Goal: Task Accomplishment & Management: Use online tool/utility

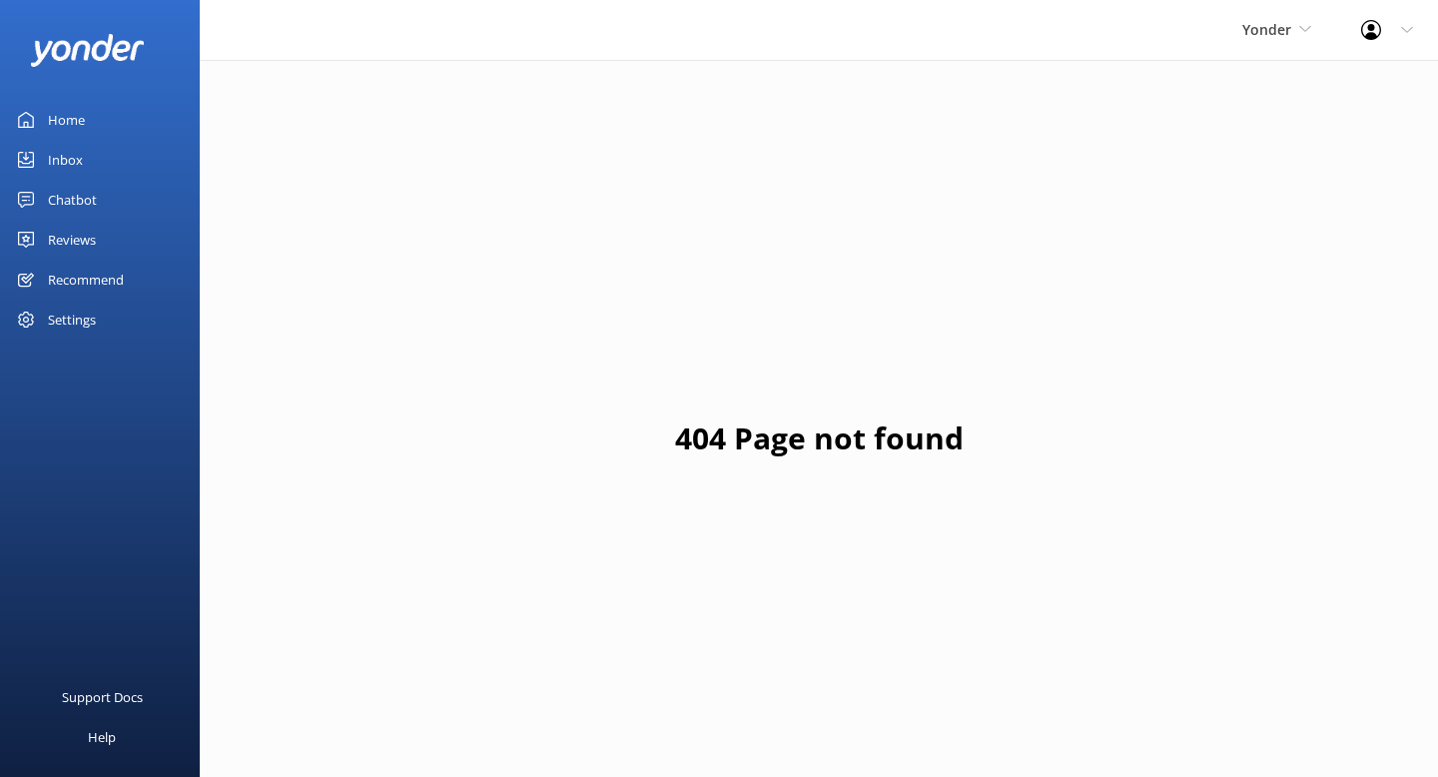
click at [86, 273] on div "Recommend" at bounding box center [86, 280] width 76 height 40
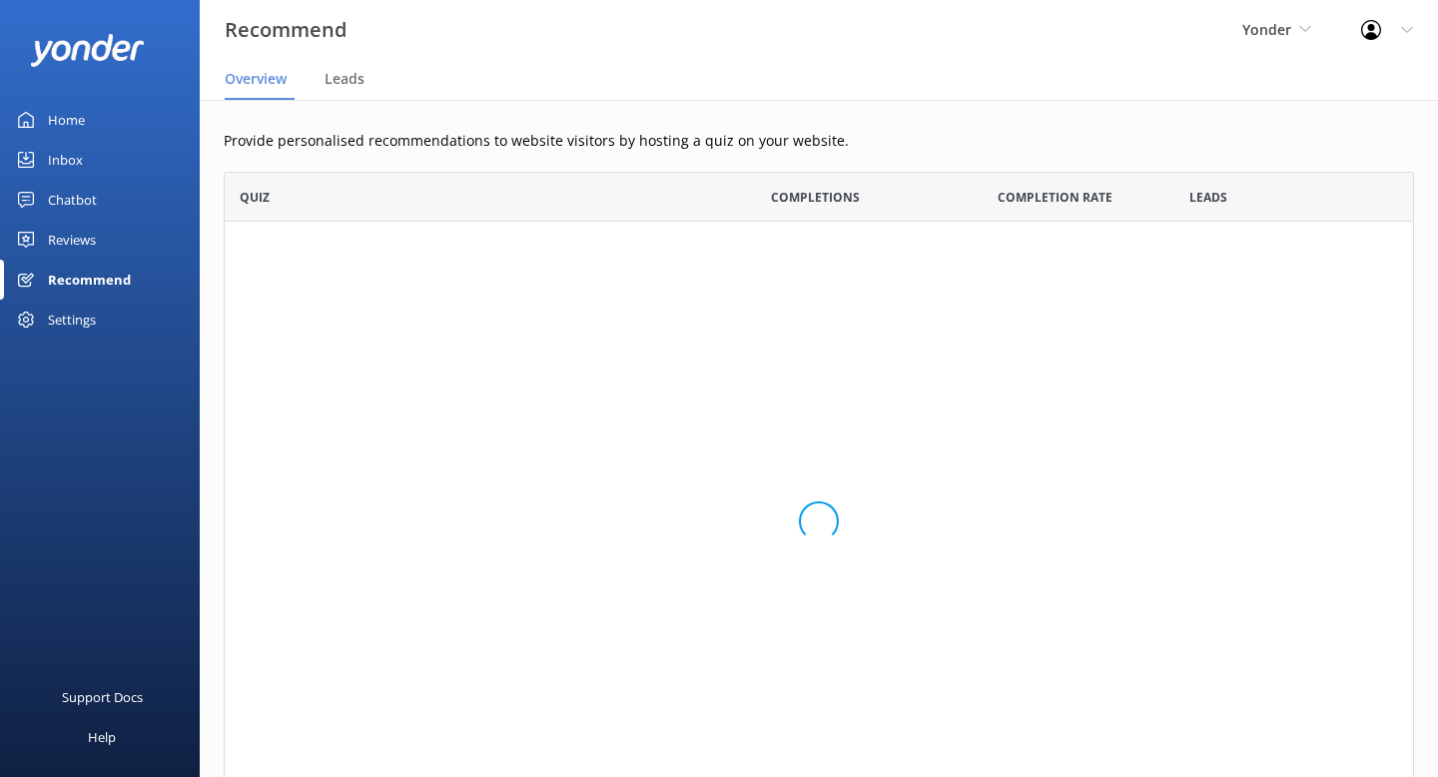
scroll to position [151, 1191]
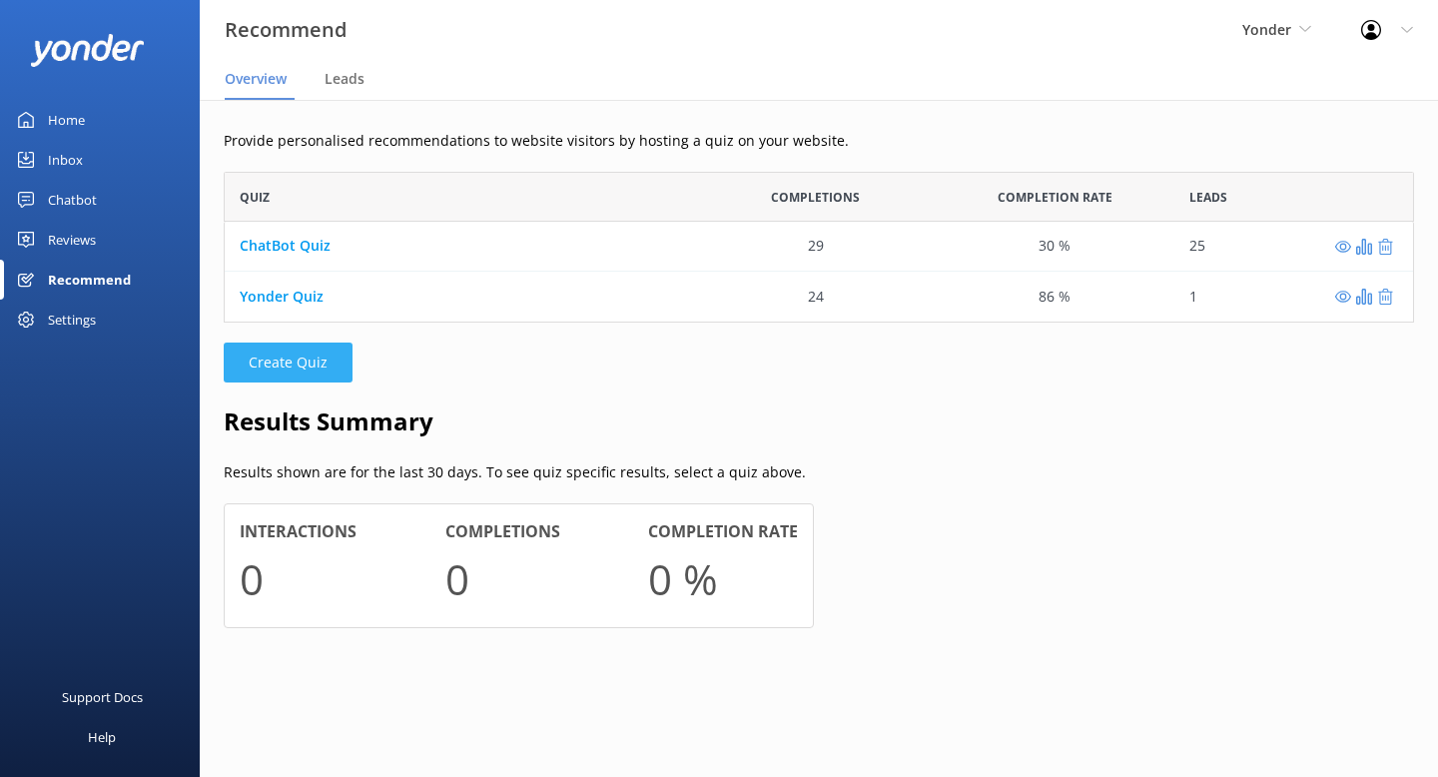
click at [276, 376] on button "Create Quiz" at bounding box center [288, 363] width 129 height 40
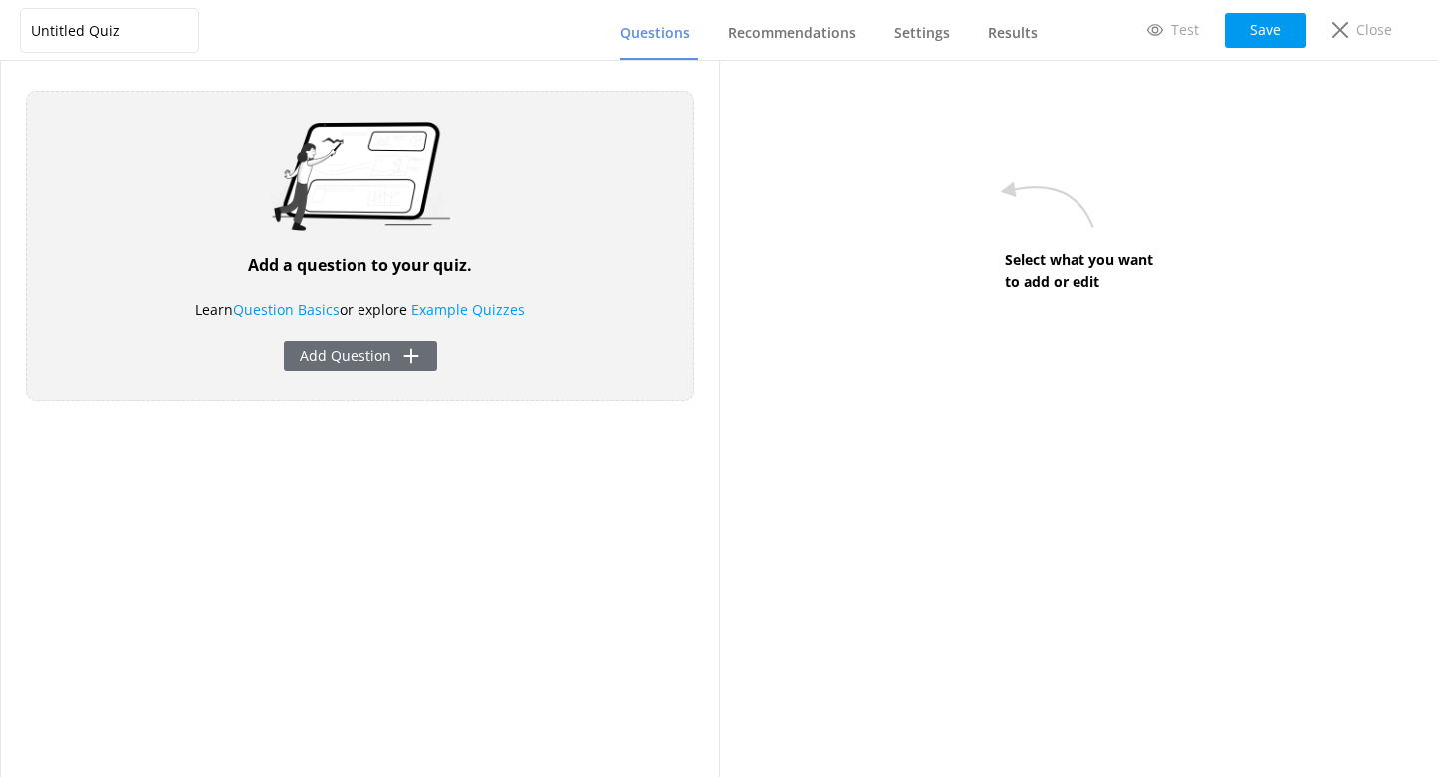
click at [356, 360] on button "Add Question" at bounding box center [361, 356] width 154 height 30
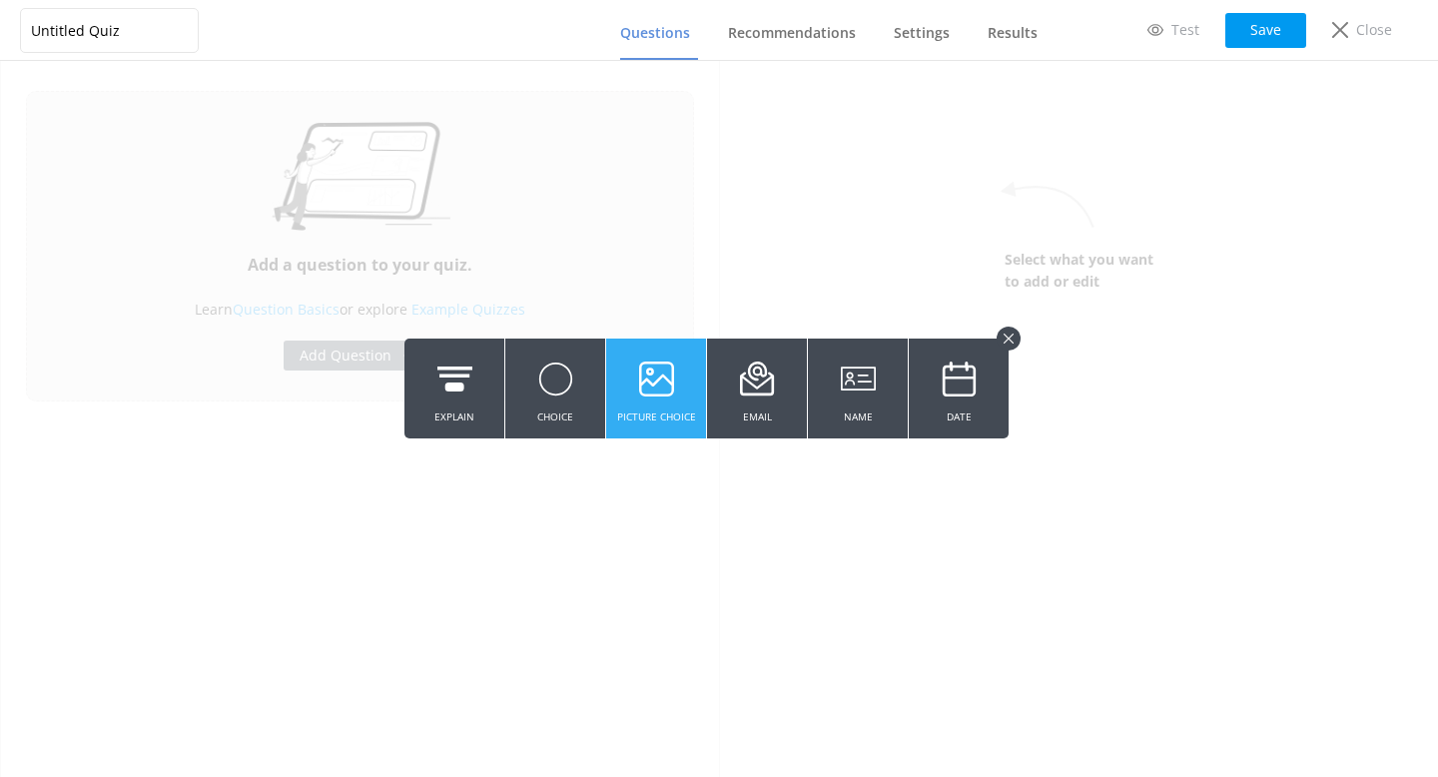
click at [629, 405] on button "Picture Choice" at bounding box center [656, 389] width 100 height 100
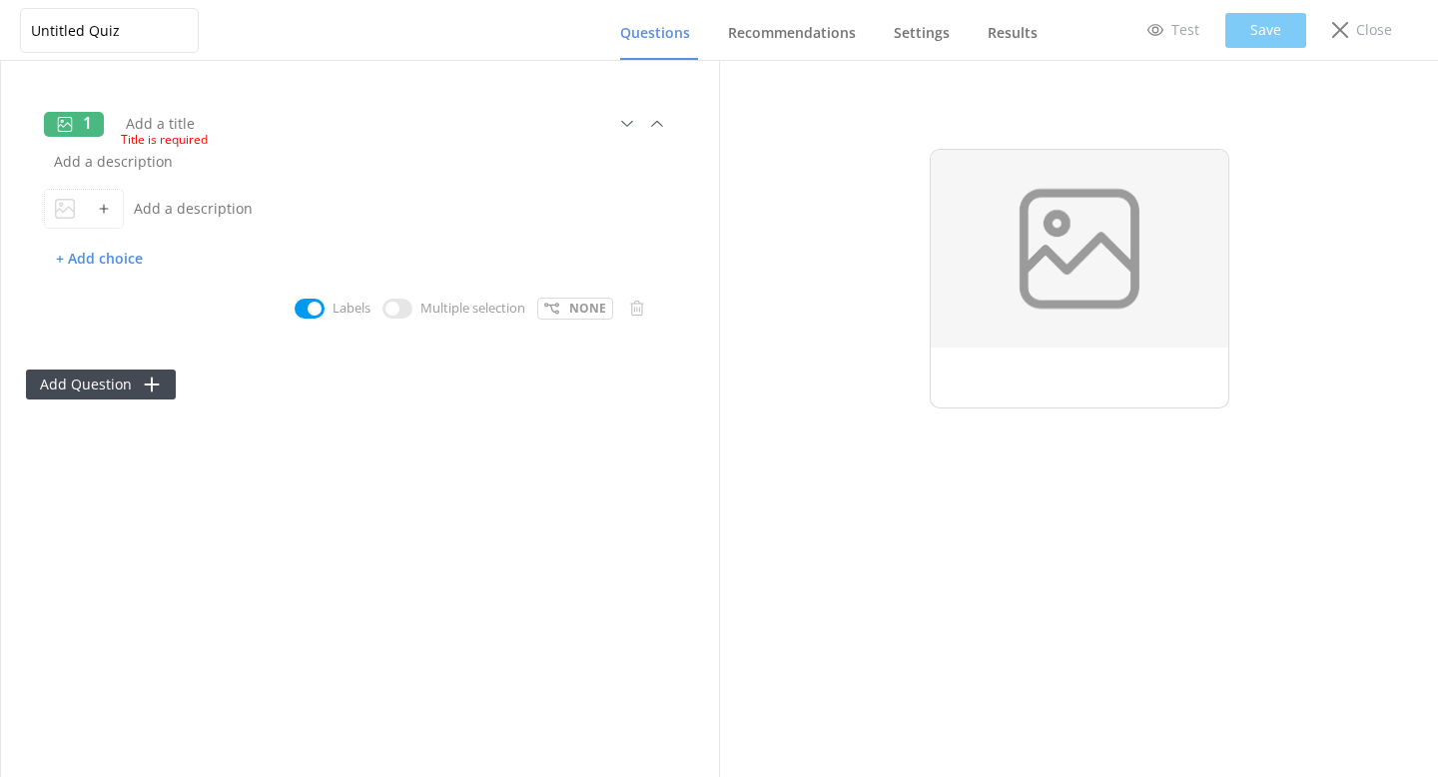
click at [221, 125] on div "Title is required" at bounding box center [371, 137] width 500 height 25
click at [142, 130] on span "Title is required" at bounding box center [365, 139] width 488 height 19
click at [143, 109] on input "text" at bounding box center [331, 123] width 430 height 45
click at [152, 34] on input "Untitled Quiz" at bounding box center [109, 30] width 179 height 45
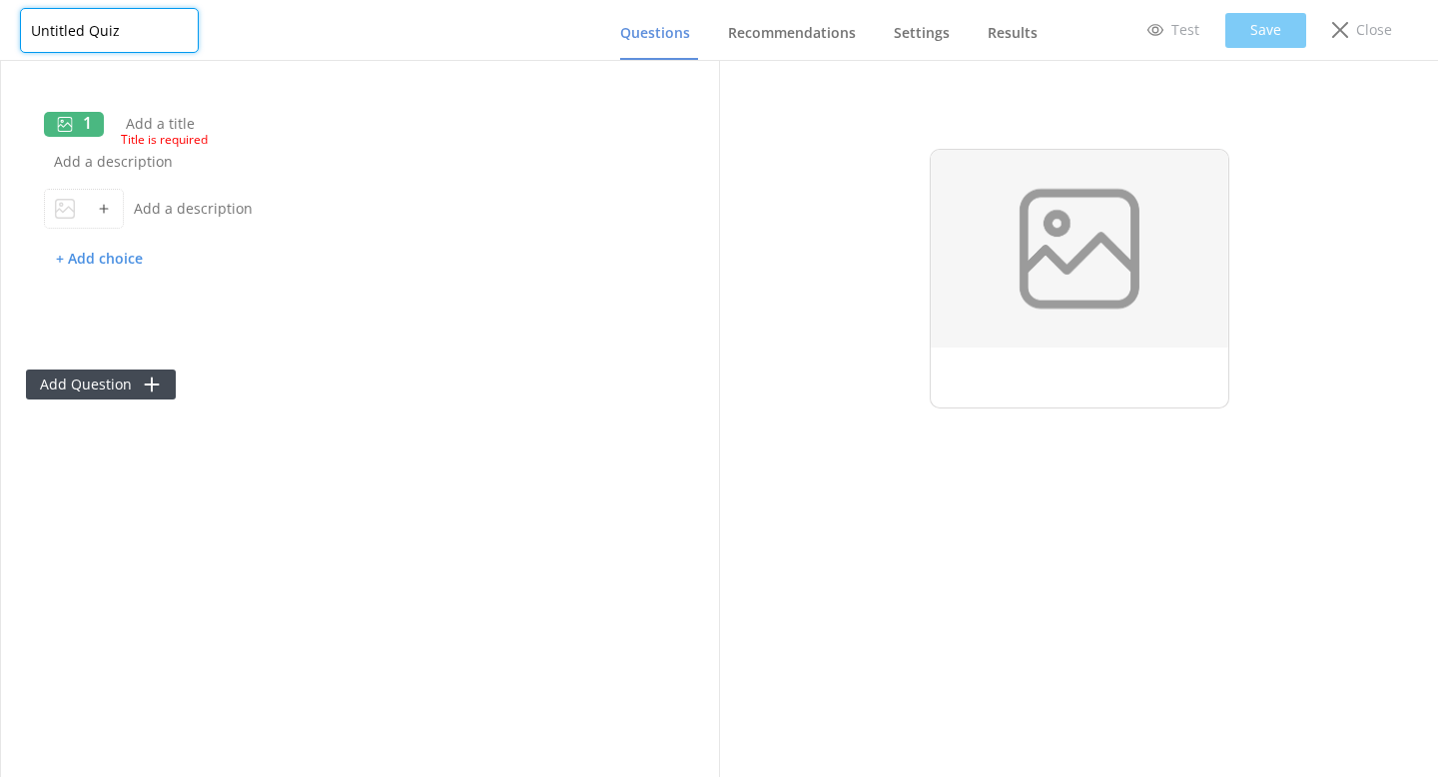
click at [152, 34] on input "Untitled Quiz" at bounding box center [109, 30] width 179 height 45
type input "Would Yonder Help Your Operation?"
click at [116, 28] on input "Would Yonder Help Your Operation?" at bounding box center [109, 29] width 179 height 45
drag, startPoint x: 191, startPoint y: 27, endPoint x: 25, endPoint y: 11, distance: 166.6
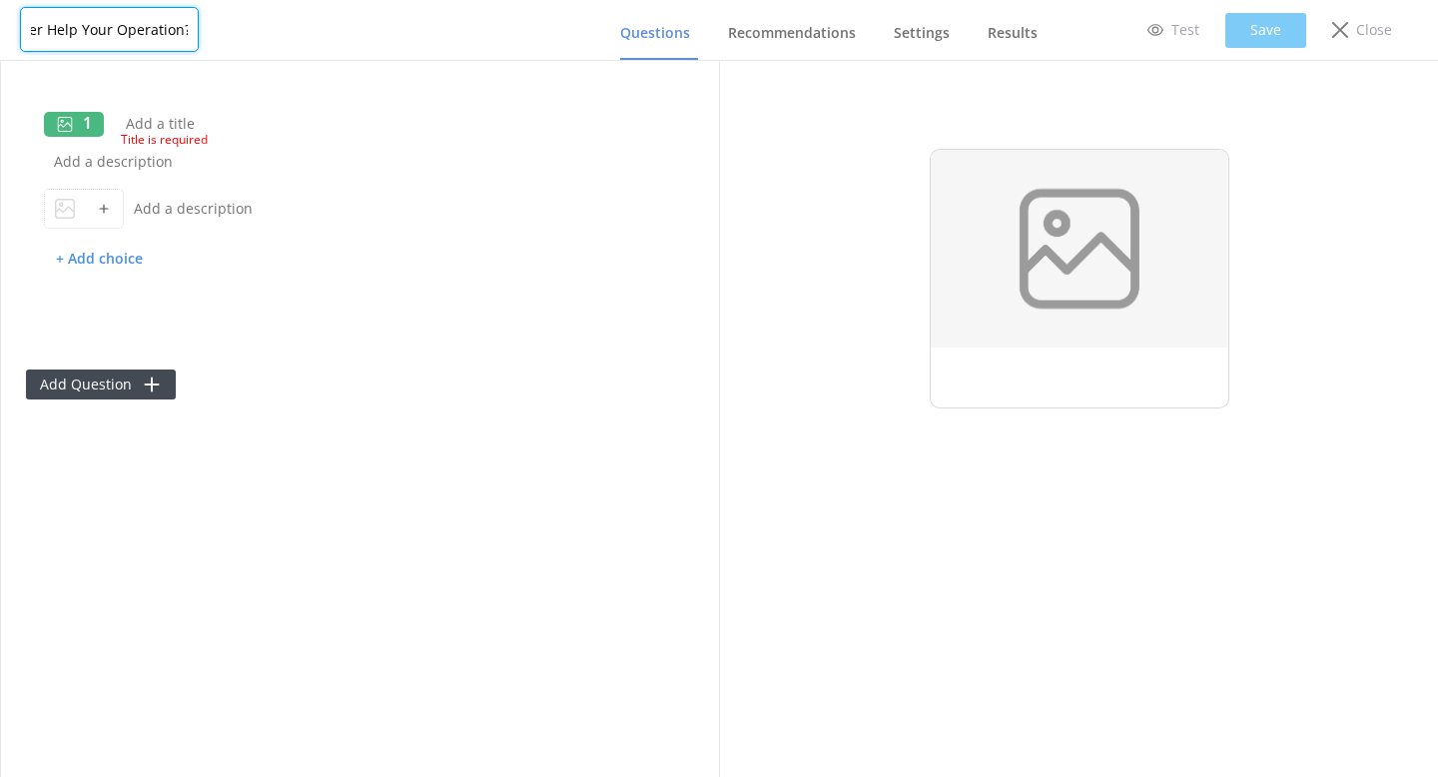
click at [25, 11] on input "Would Yonder Help Your Operation?" at bounding box center [109, 29] width 179 height 45
click at [1351, 26] on div "Close" at bounding box center [1362, 30] width 88 height 34
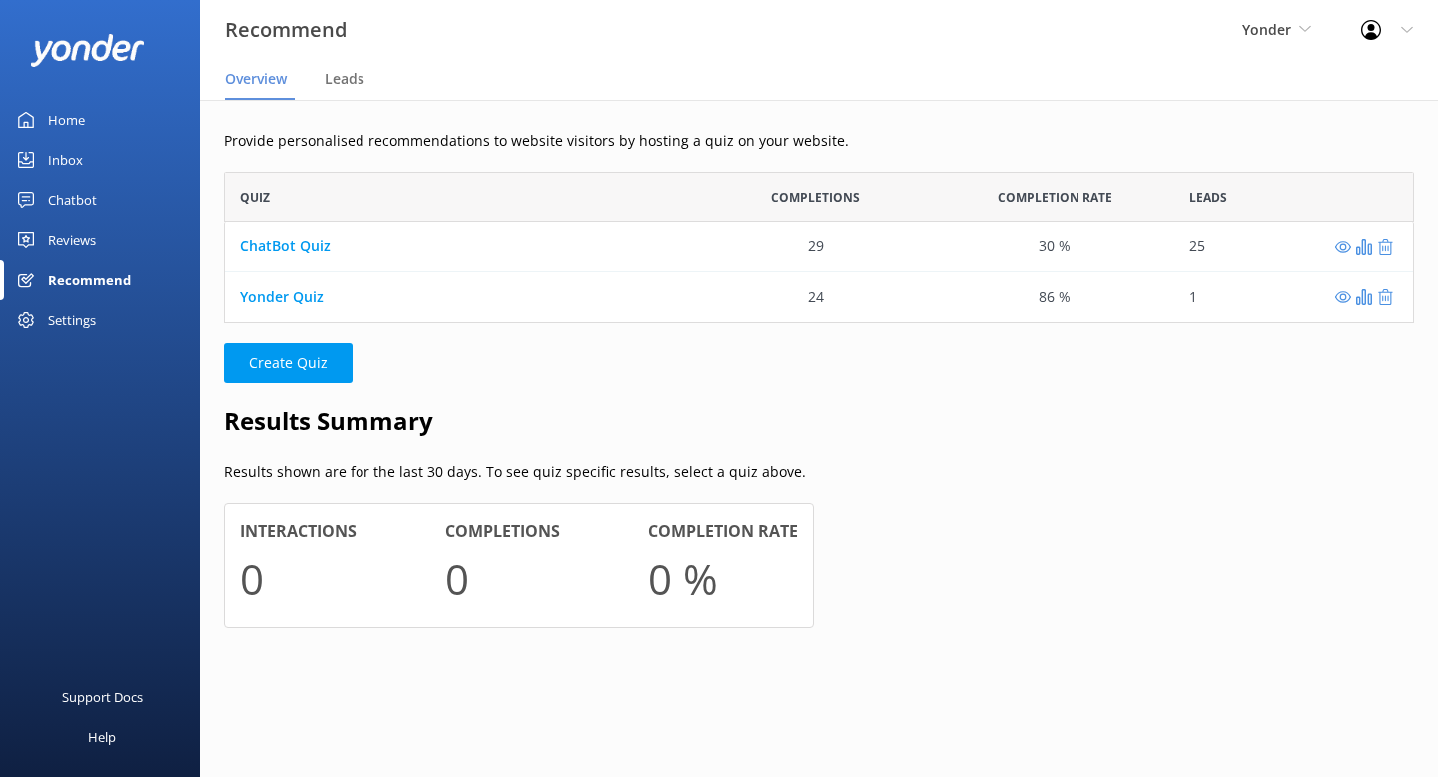
scroll to position [151, 1191]
